Goal: Feedback & Contribution: Submit feedback/report problem

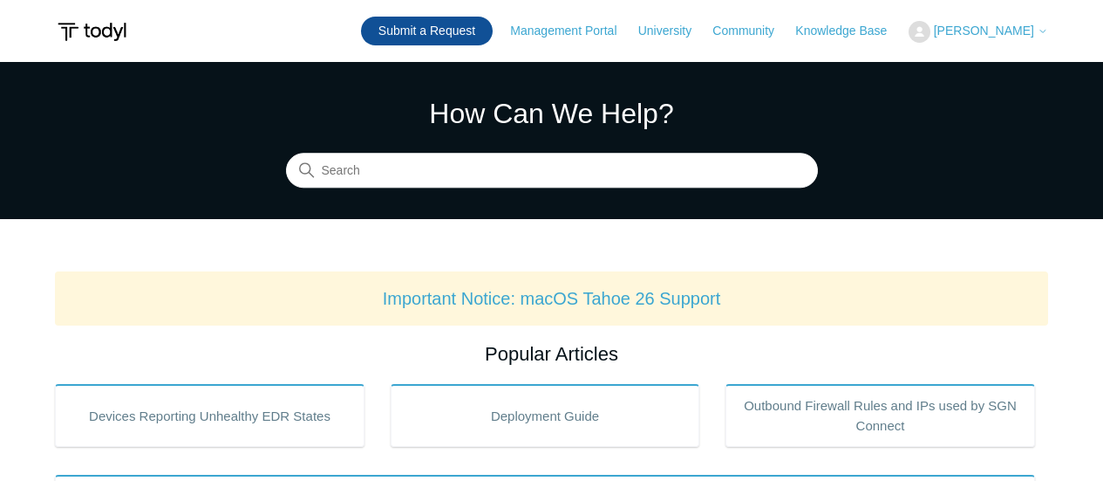
click at [480, 37] on link "Submit a Request" at bounding box center [427, 31] width 132 height 29
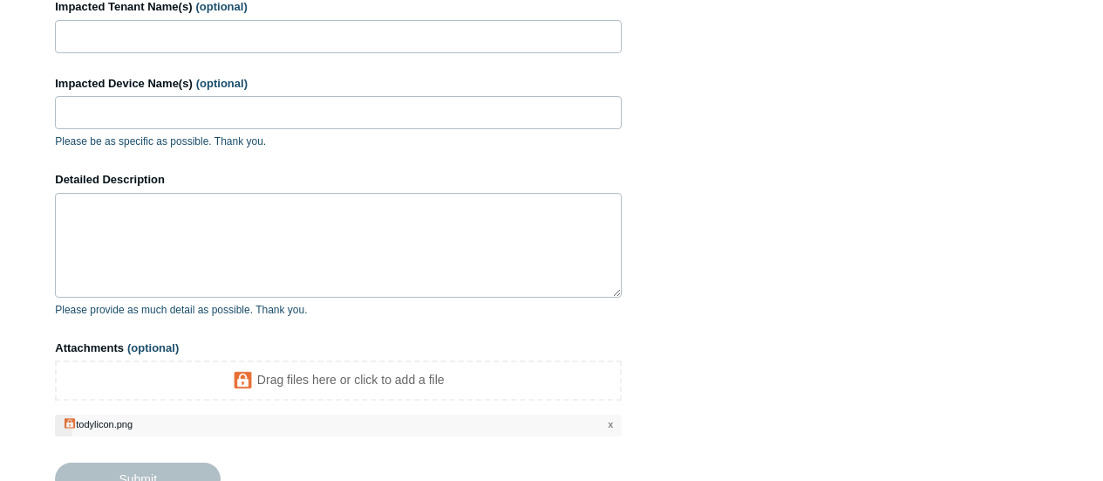
scroll to position [339, 0]
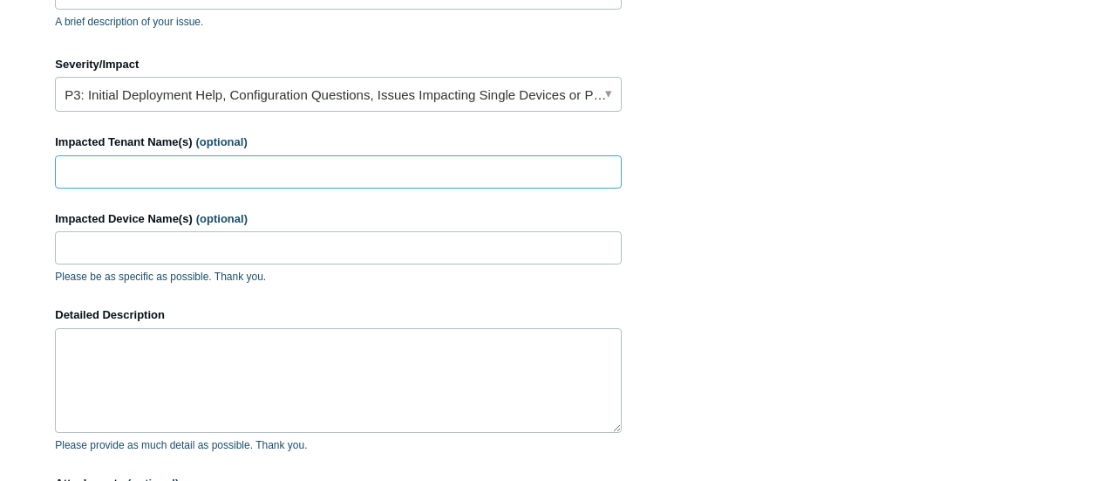
click at [232, 175] on input "Impacted Tenant Name(s) (optional)" at bounding box center [338, 171] width 567 height 33
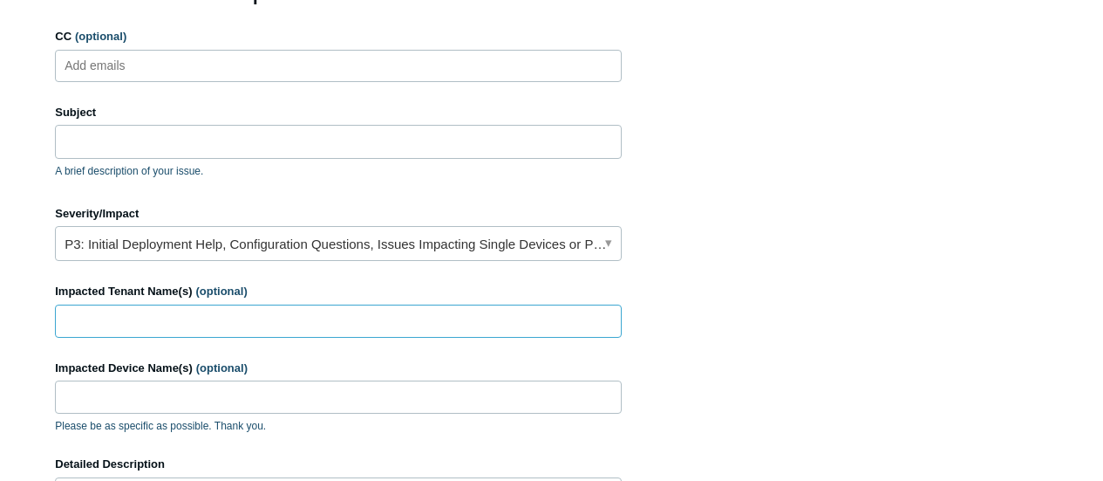
scroll to position [165, 0]
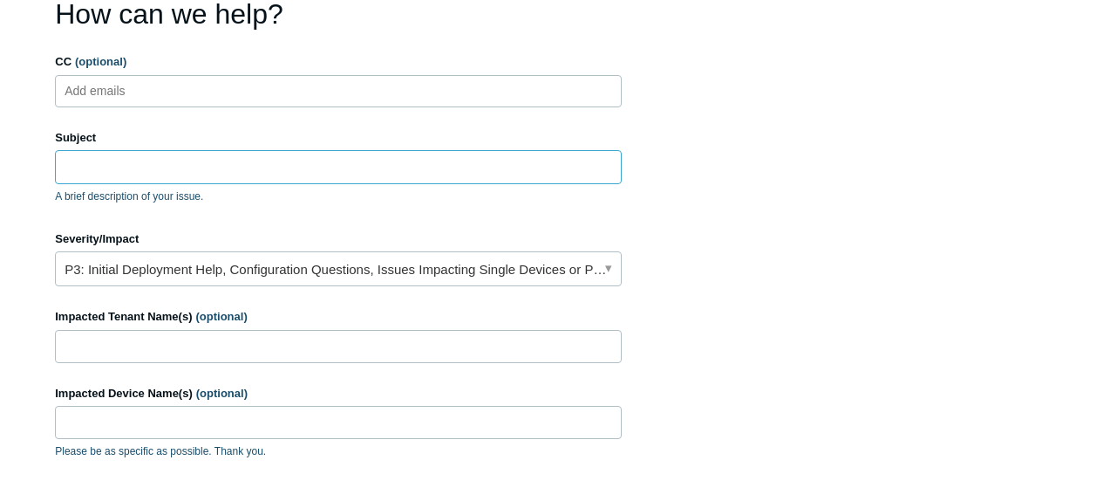
click at [232, 175] on input "Subject" at bounding box center [338, 166] width 567 height 33
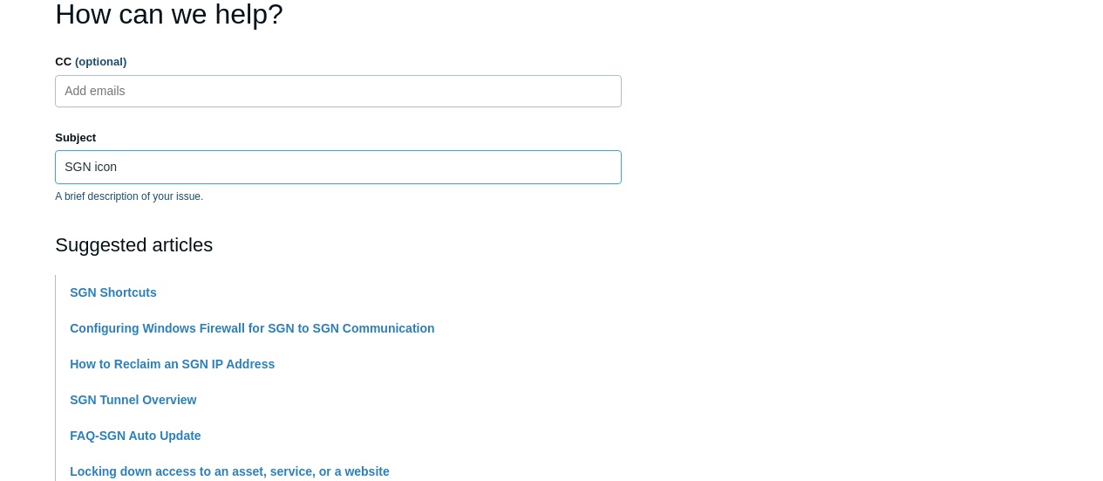
click at [222, 166] on input "SGN icon" at bounding box center [338, 166] width 567 height 33
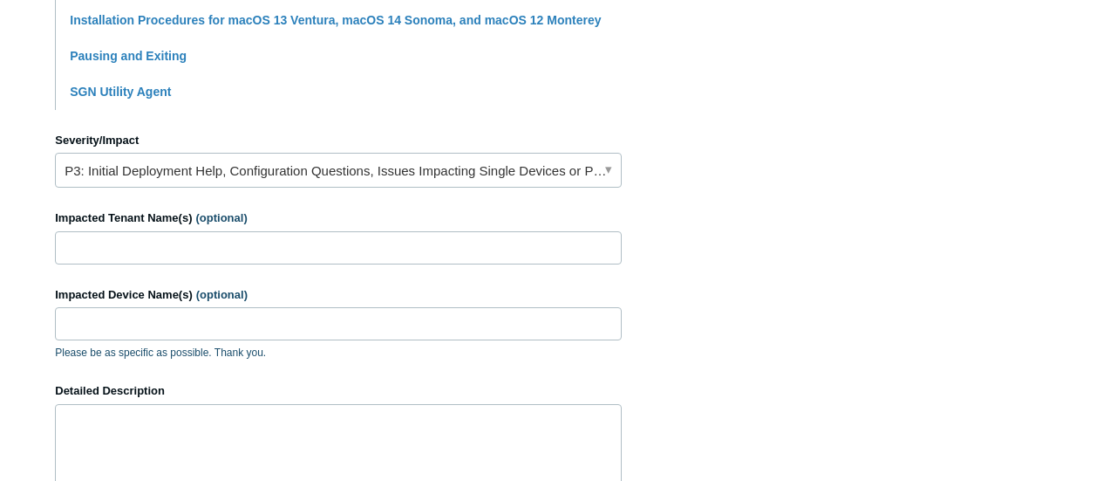
scroll to position [775, 0]
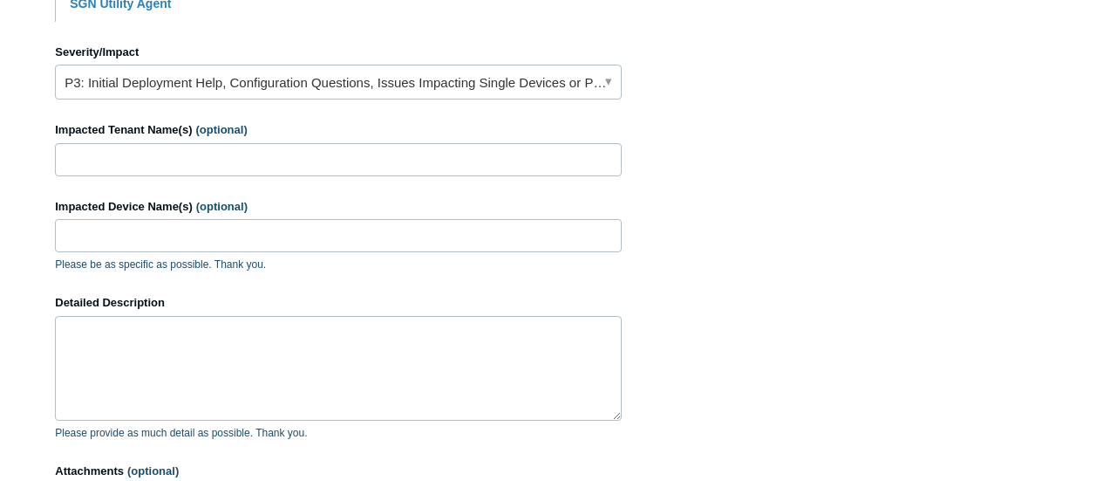
type input "SGN icon systray disappearing"
click at [214, 162] on input "Impacted Tenant Name(s) (optional)" at bounding box center [338, 159] width 567 height 33
type input "Redshift Technologies, internal"
click at [232, 226] on input "Impacted Device Name(s) (optional)" at bounding box center [338, 235] width 567 height 33
type input "Everyone"
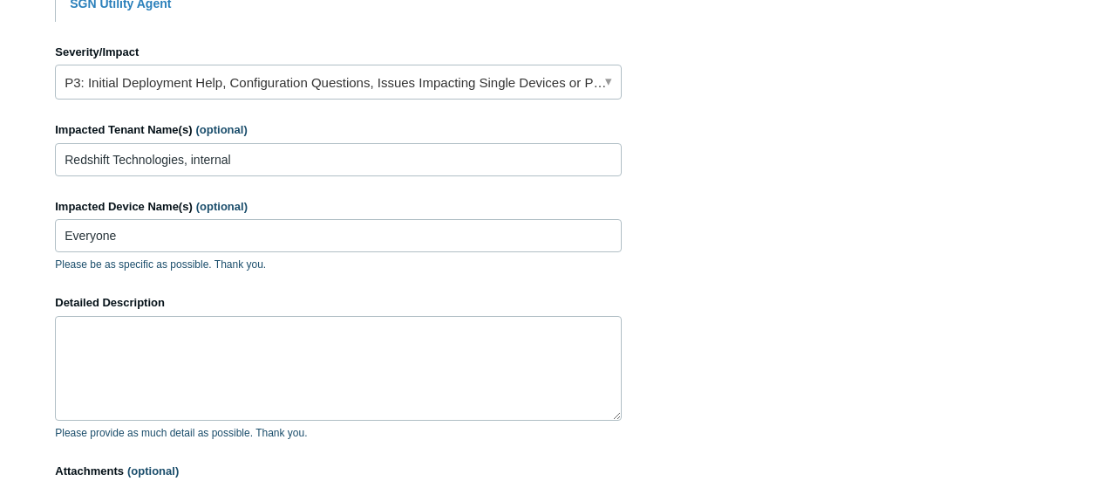
click at [255, 428] on p "Please provide as much detail as possible. Thank you." at bounding box center [338, 433] width 567 height 16
click at [239, 369] on textarea "Detailed Description" at bounding box center [338, 368] width 567 height 105
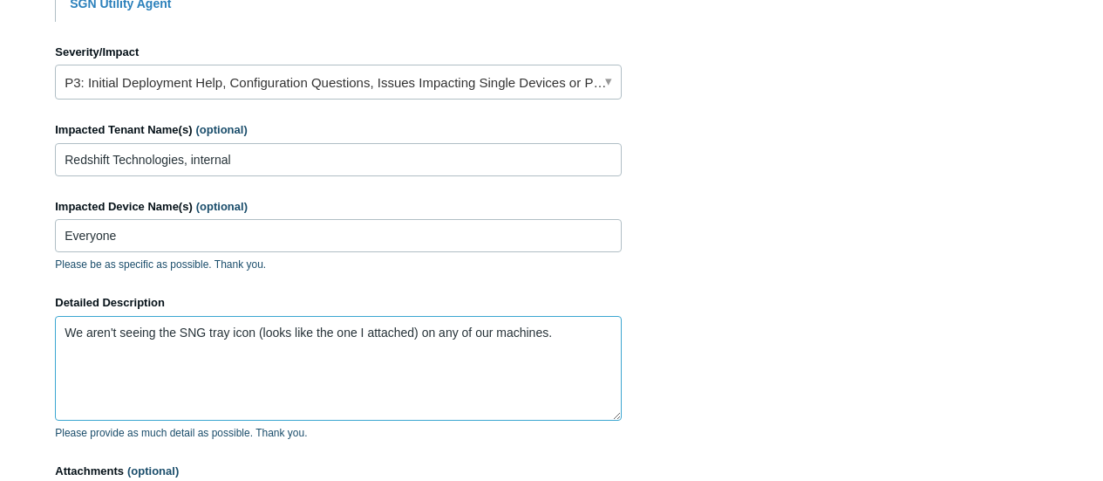
click at [207, 325] on textarea "We aren't seeing the SNG tray icon (looks like the one I attached) on any of ou…" at bounding box center [338, 368] width 567 height 105
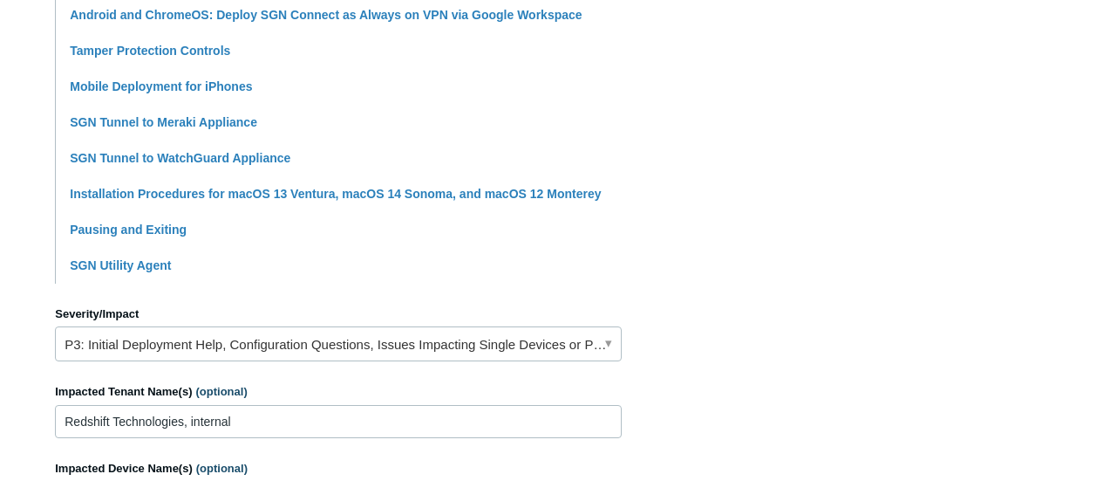
scroll to position [78, 0]
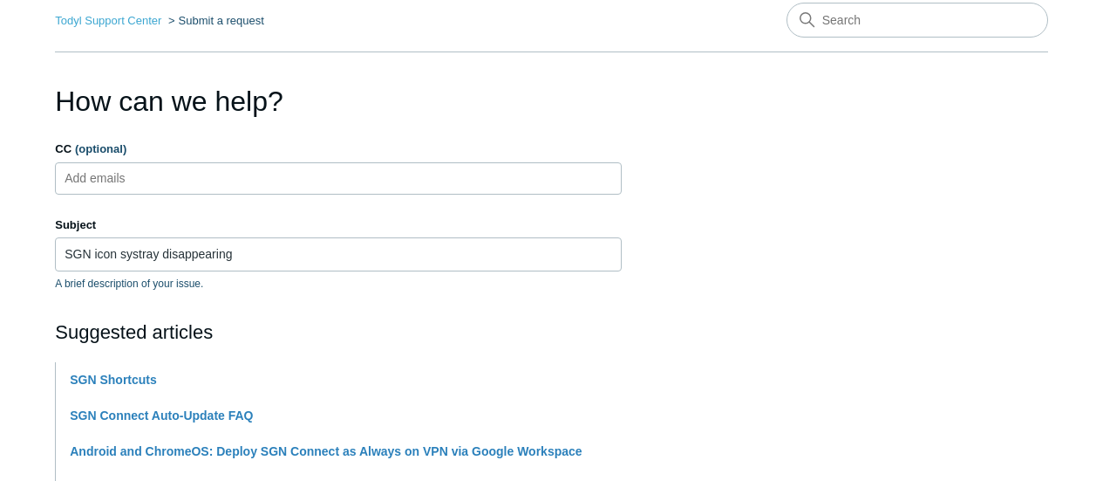
type textarea "We aren't seeing the SGN tray icon (looks like the one I attached) on any of ou…"
click at [185, 175] on ul "Add emails" at bounding box center [338, 178] width 567 height 32
type input "madaline@redshiftit.com"
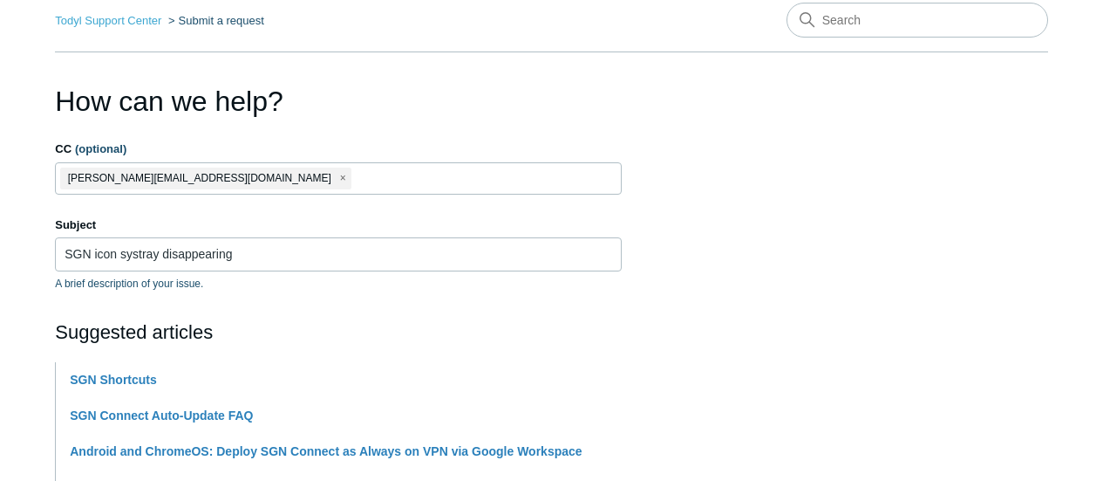
click at [378, 111] on h1 "How can we help?" at bounding box center [338, 101] width 567 height 42
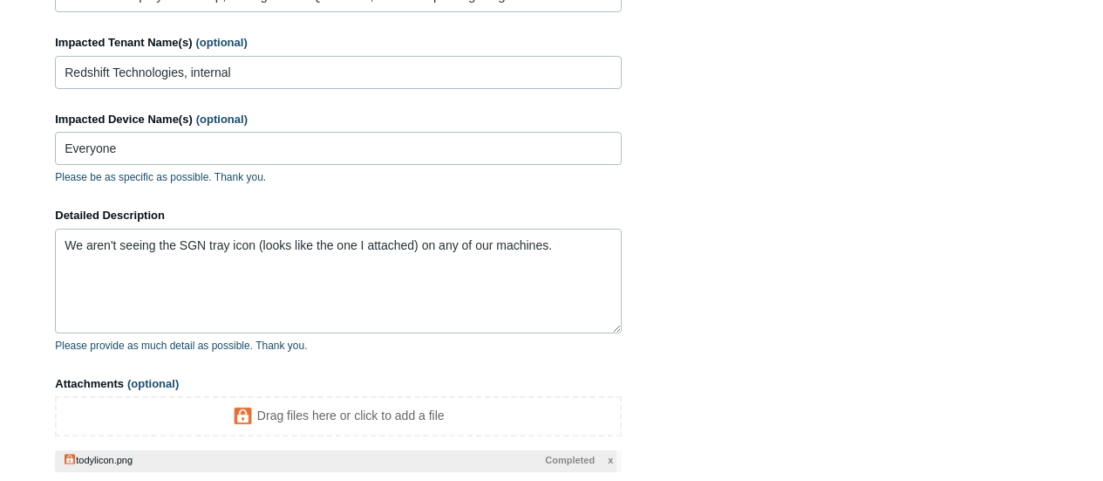
scroll to position [1034, 0]
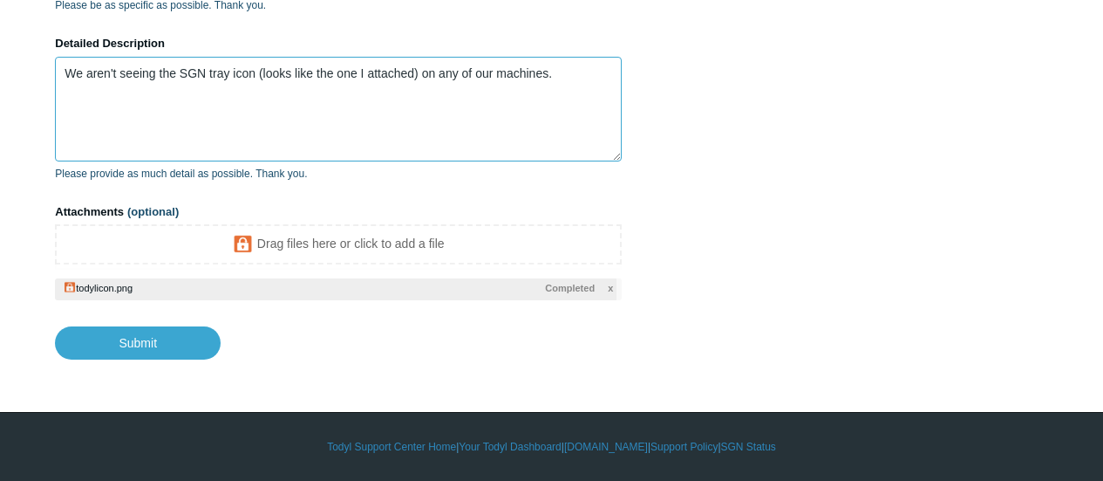
click at [585, 65] on textarea "We aren't seeing the SGN tray icon (looks like the one I attached) on any of ou…" at bounding box center [338, 109] width 567 height 105
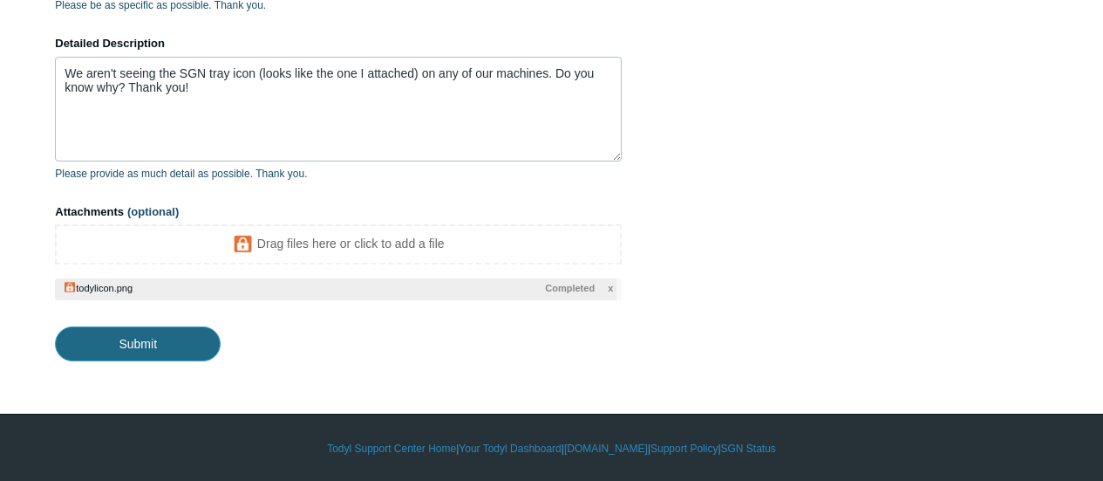
click at [131, 350] on input "Submit" at bounding box center [138, 343] width 166 height 35
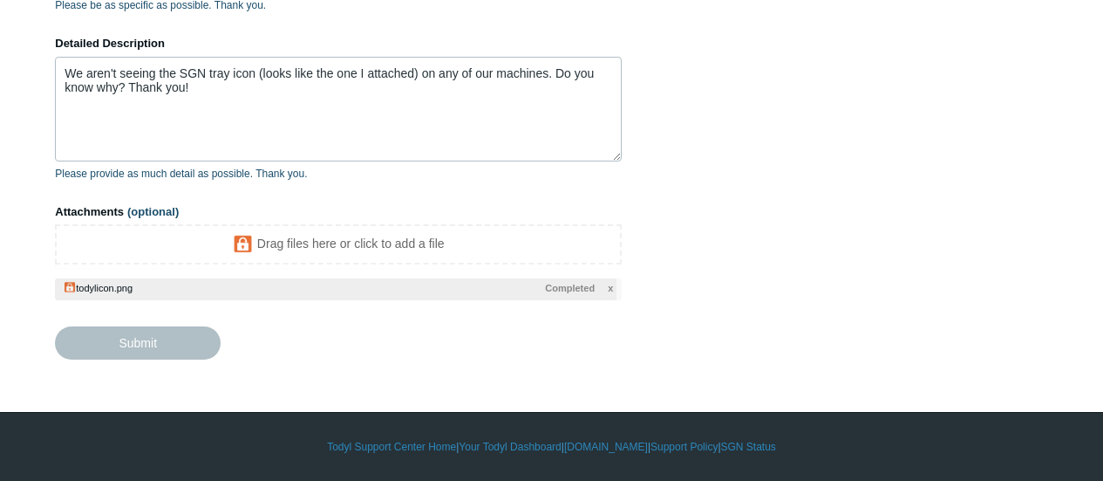
type textarea "We aren't seeing the SGN tray icon (looks like the one I attached) on any of ou…"
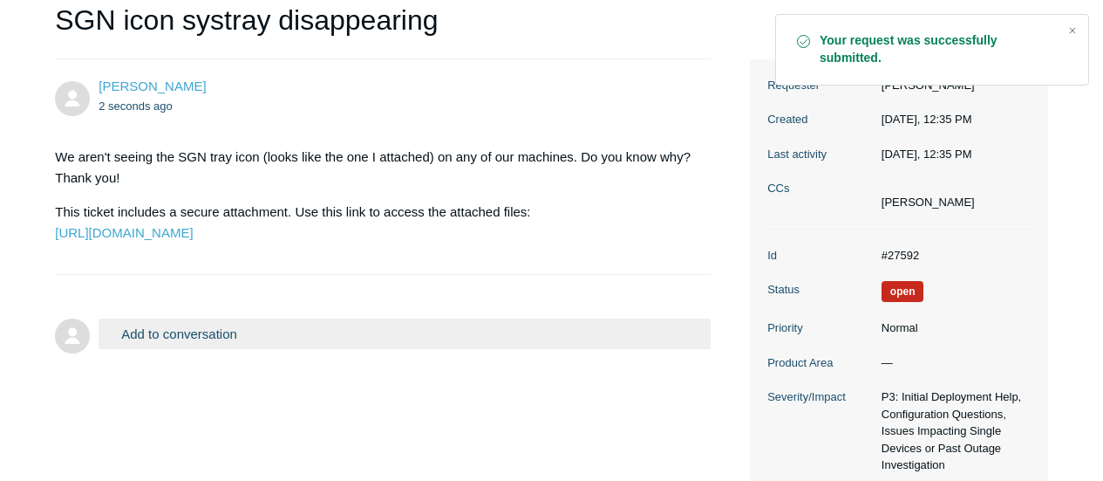
scroll to position [165, 0]
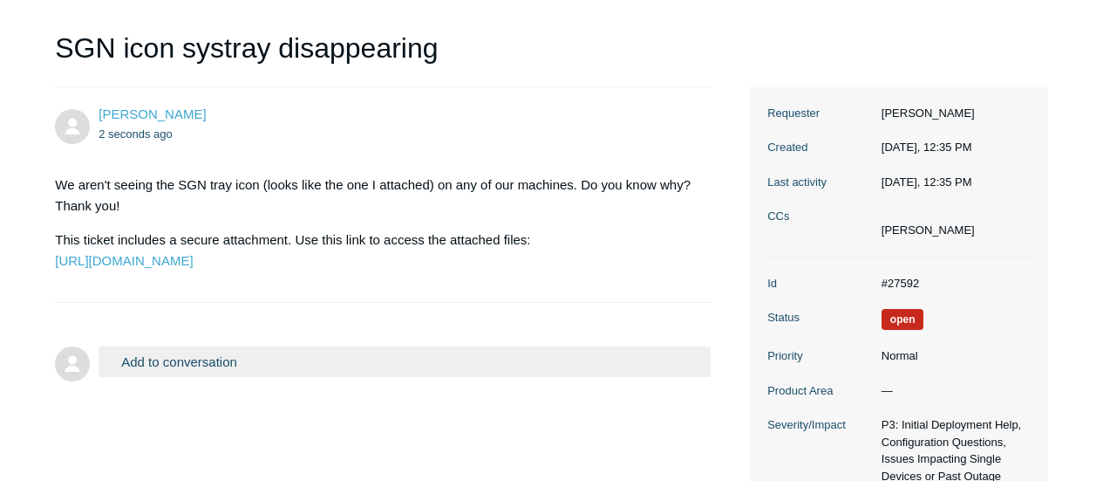
click at [781, 208] on dt "CCs" at bounding box center [820, 216] width 106 height 17
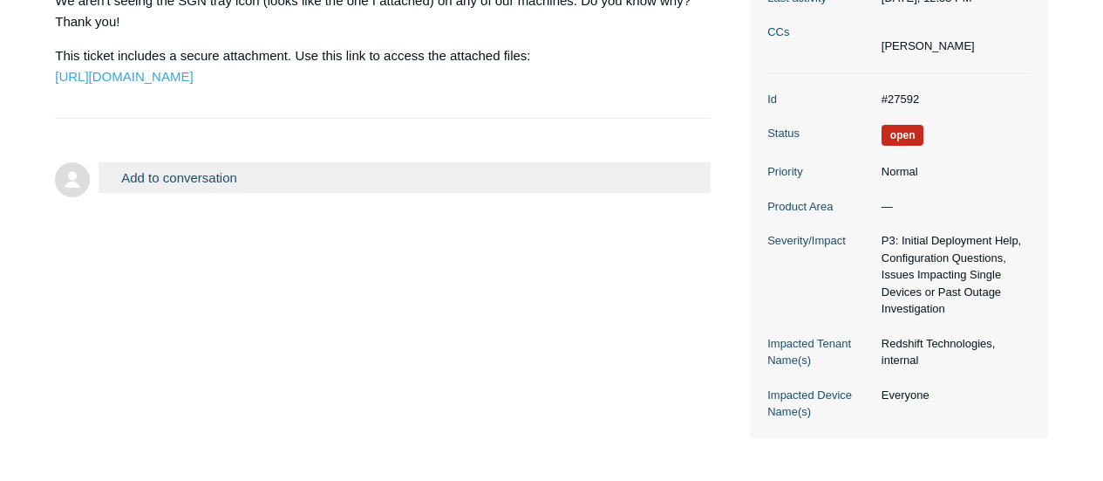
scroll to position [0, 0]
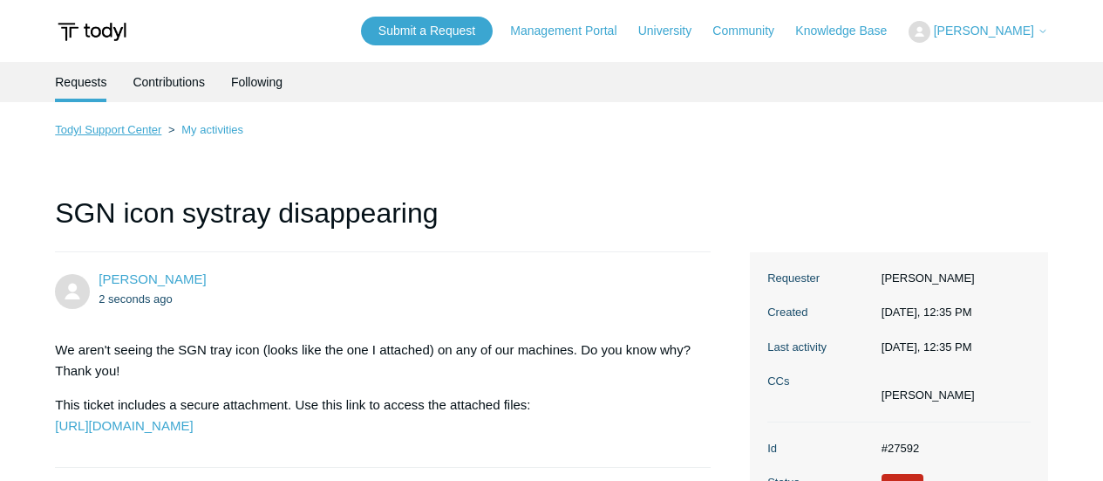
click at [112, 130] on link "Todyl Support Center" at bounding box center [108, 129] width 106 height 13
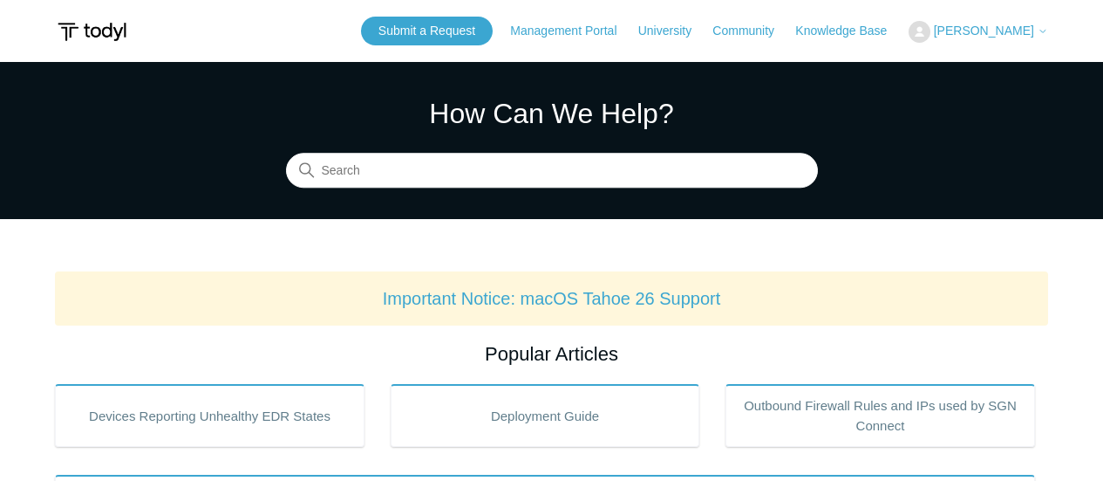
click at [965, 34] on span "[PERSON_NAME]" at bounding box center [984, 31] width 100 height 14
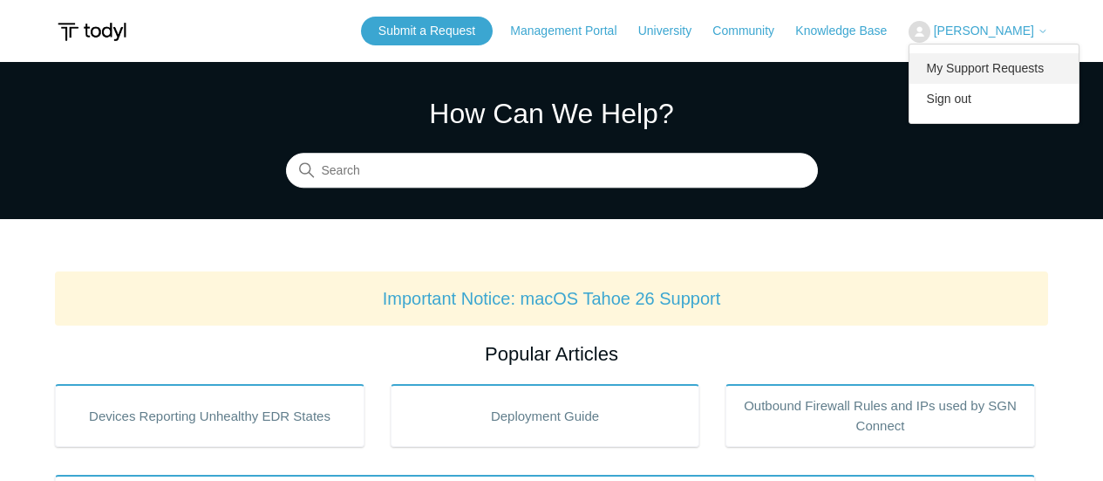
click at [965, 65] on link "My Support Requests" at bounding box center [995, 68] width 170 height 31
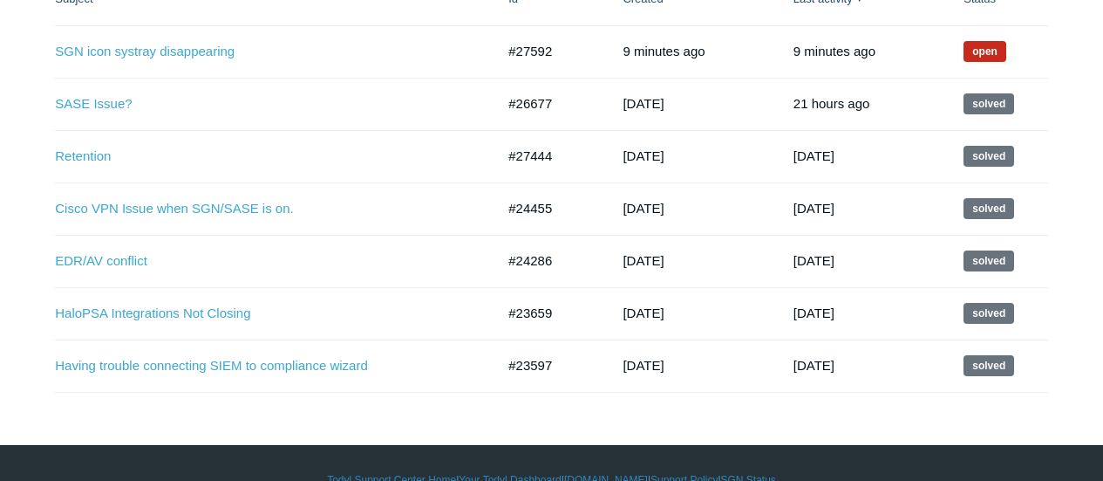
scroll to position [396, 0]
